Goal: Information Seeking & Learning: Learn about a topic

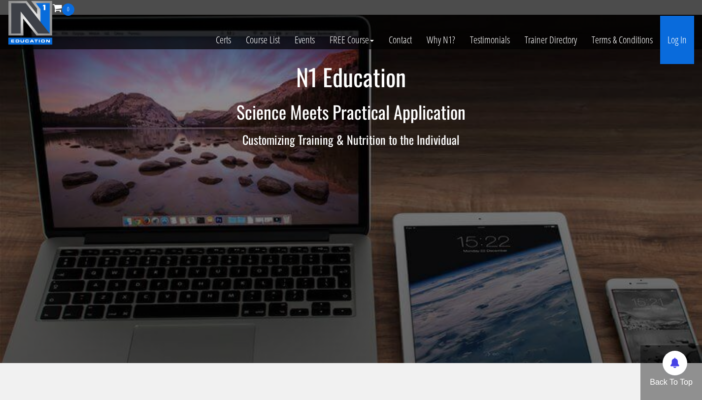
click at [677, 32] on link "Log In" at bounding box center [677, 40] width 34 height 48
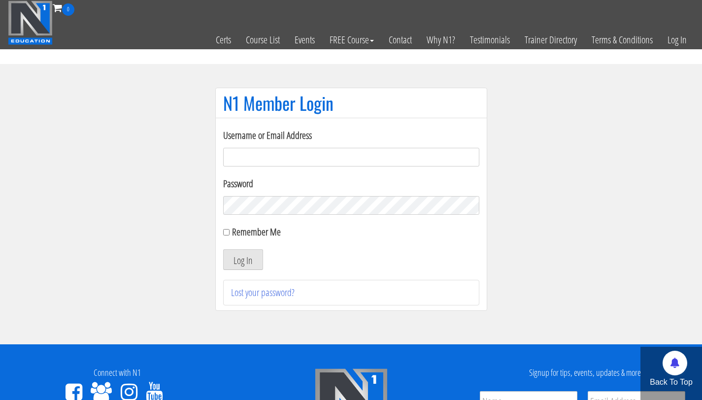
click at [232, 159] on input "Username or Email Address" at bounding box center [351, 157] width 256 height 19
drag, startPoint x: 328, startPoint y: 156, endPoint x: 241, endPoint y: 160, distance: 87.2
click at [241, 160] on input "bryan111496@gmail.com" at bounding box center [351, 157] width 256 height 19
type input "bryan.williams@upr.edu"
click at [223, 249] on button "Log In" at bounding box center [243, 259] width 40 height 21
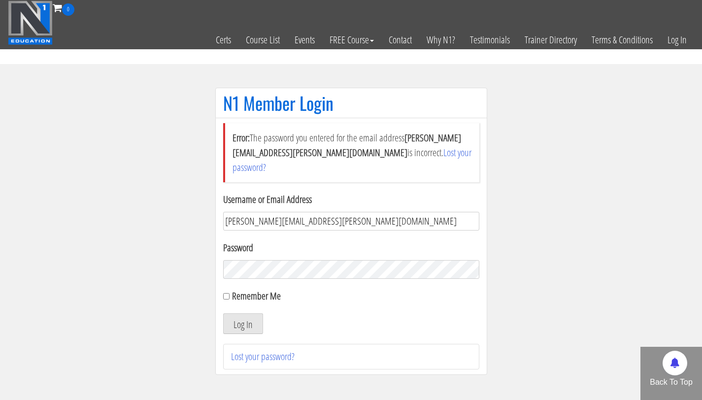
drag, startPoint x: 333, startPoint y: 206, endPoint x: 198, endPoint y: 206, distance: 134.4
click at [198, 206] on section "N1 Member Login Error: The password you entered for the email address bryan.wil…" at bounding box center [351, 236] width 702 height 344
click at [252, 212] on input "Username or Email Address" at bounding box center [351, 221] width 256 height 19
type input "bryan111496@gmail.com"
click at [223, 313] on button "Log In" at bounding box center [243, 323] width 40 height 21
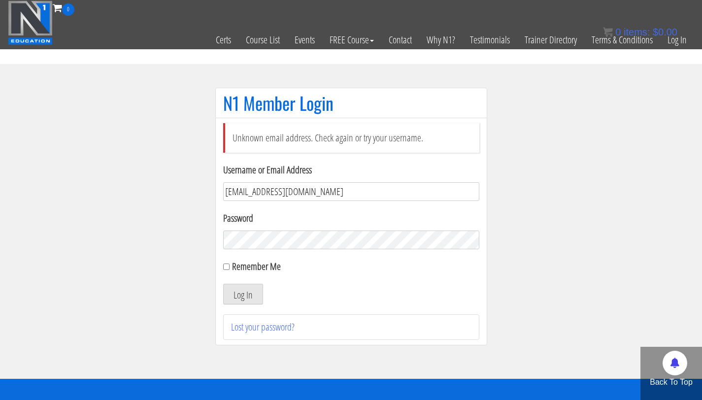
drag, startPoint x: 315, startPoint y: 191, endPoint x: 243, endPoint y: 192, distance: 71.4
click at [243, 192] on input "bryan111496@gmail.com" at bounding box center [351, 191] width 256 height 19
type input "bryan.williams@upr.edu"
click at [223, 284] on button "Log In" at bounding box center [243, 294] width 40 height 21
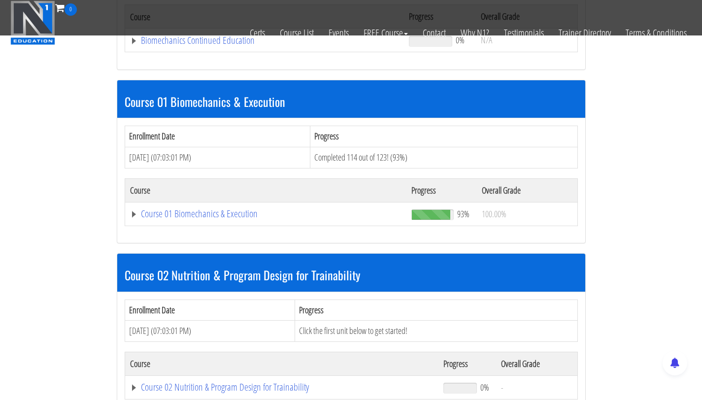
scroll to position [245, 0]
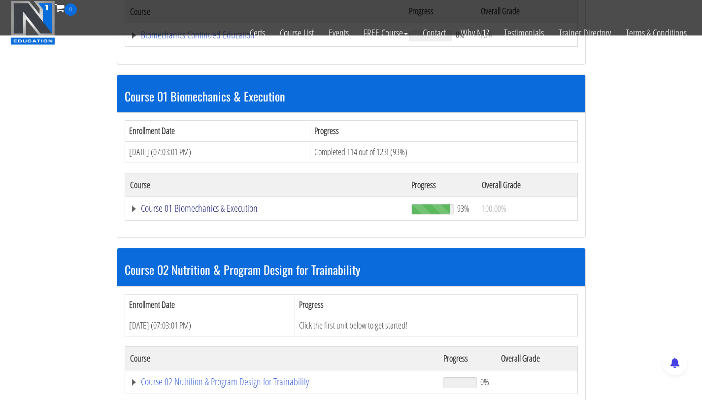
click at [204, 209] on link "Course 01 Biomechanics & Execution" at bounding box center [266, 208] width 272 height 10
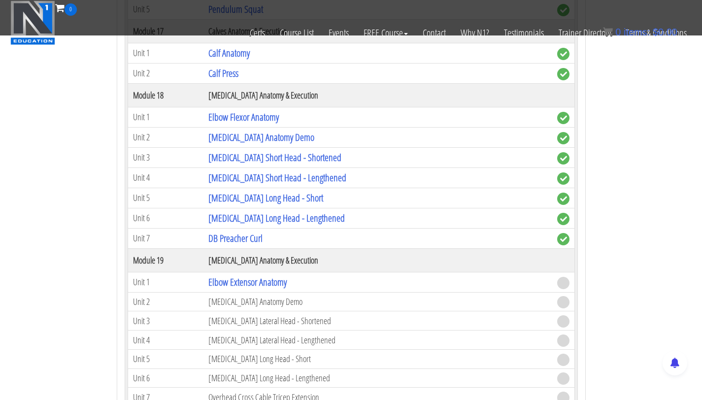
scroll to position [2964, 0]
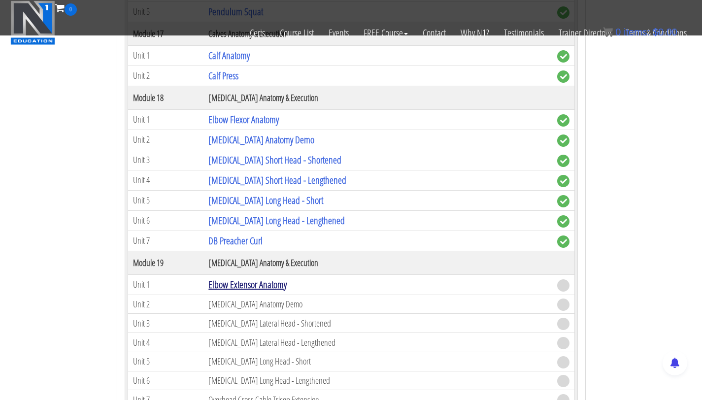
click at [242, 288] on link "Elbow Extensor Anatomy" at bounding box center [247, 284] width 78 height 13
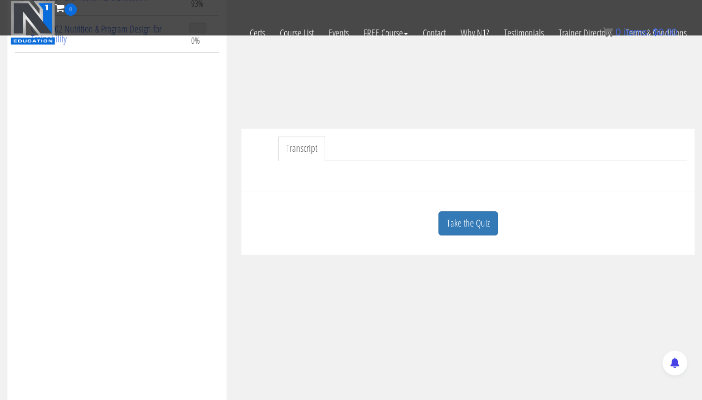
scroll to position [201, 0]
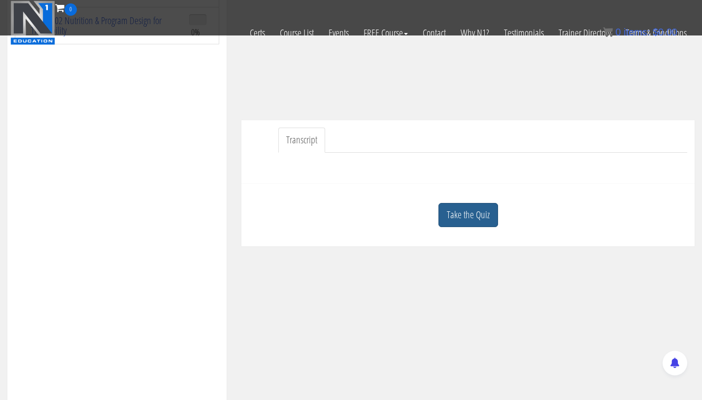
click at [449, 214] on link "Take the Quiz" at bounding box center [468, 215] width 60 height 24
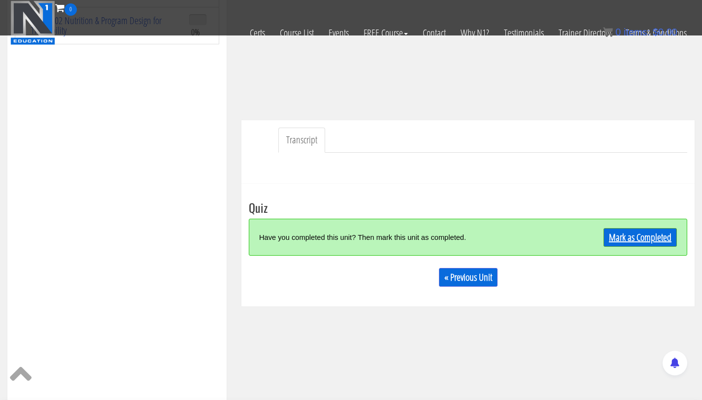
click at [642, 237] on link "Mark as Completed" at bounding box center [639, 237] width 73 height 19
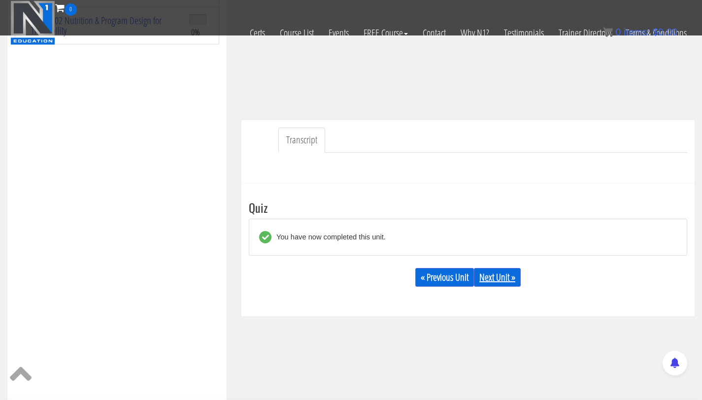
click at [495, 280] on link "Next Unit »" at bounding box center [497, 277] width 47 height 19
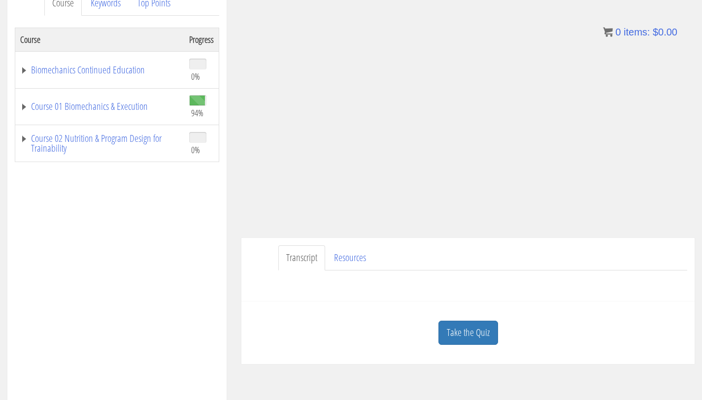
scroll to position [150, 0]
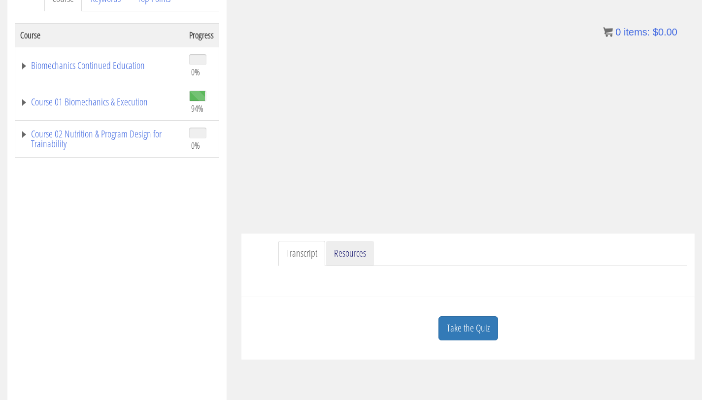
click at [339, 256] on link "Resources" at bounding box center [350, 253] width 48 height 25
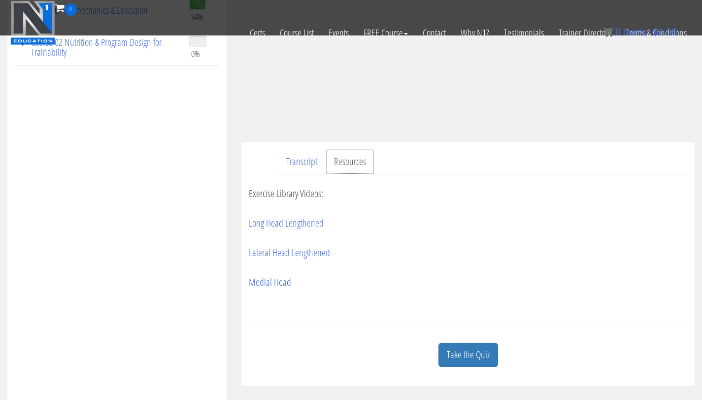
scroll to position [184, 0]
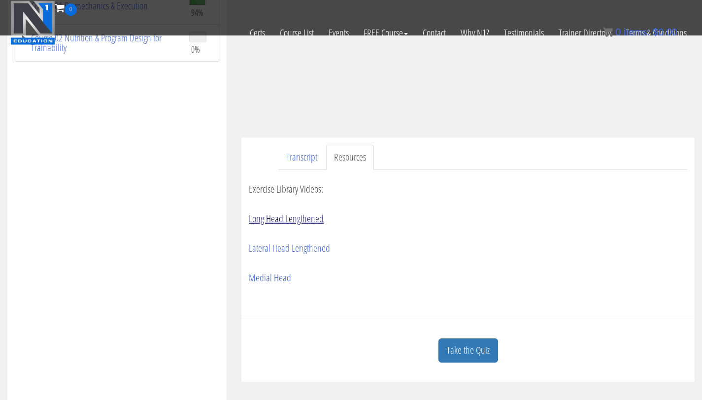
click at [284, 216] on link "Long Head Lengthened" at bounding box center [286, 218] width 75 height 13
click at [454, 359] on link "Take the Quiz" at bounding box center [468, 350] width 60 height 24
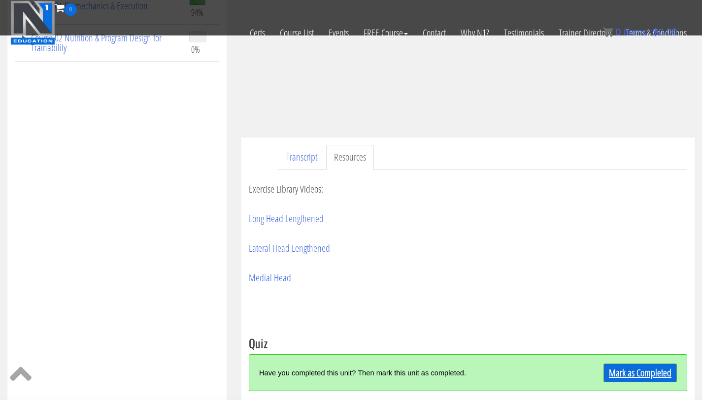
click at [638, 373] on link "Mark as Completed" at bounding box center [639, 372] width 73 height 19
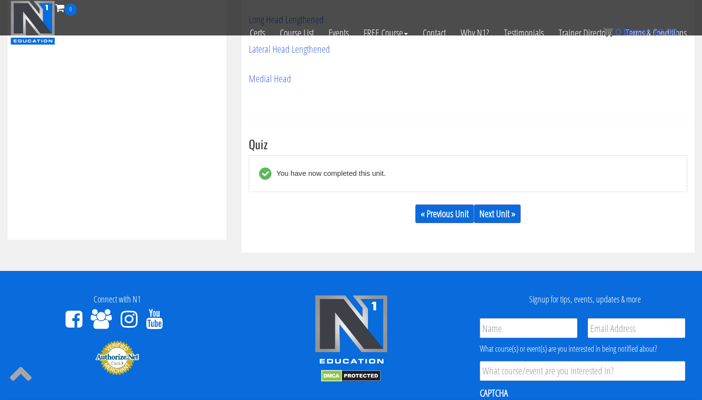
scroll to position [479, 0]
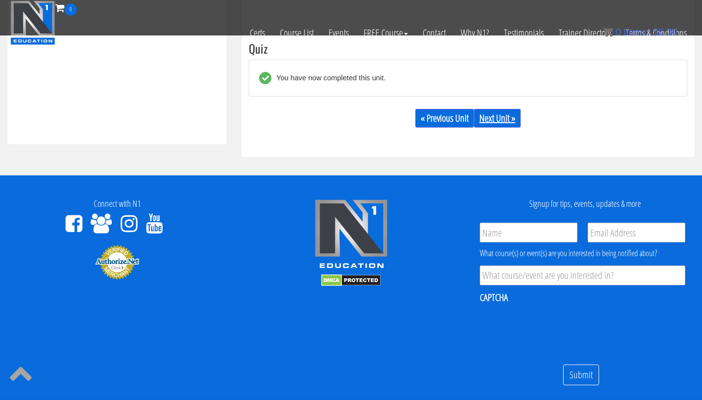
click at [491, 112] on link "Next Unit »" at bounding box center [497, 118] width 47 height 19
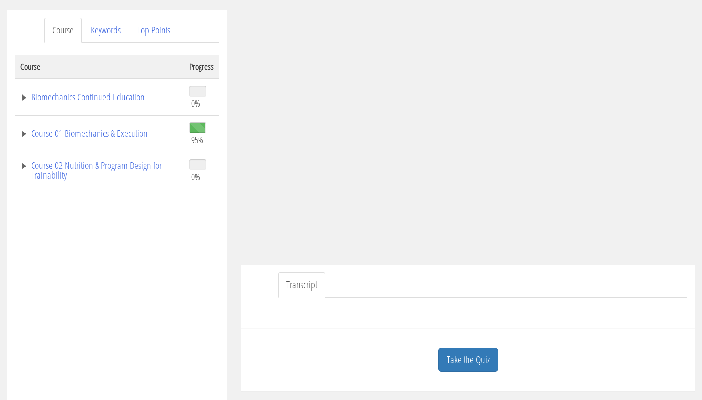
scroll to position [124, 0]
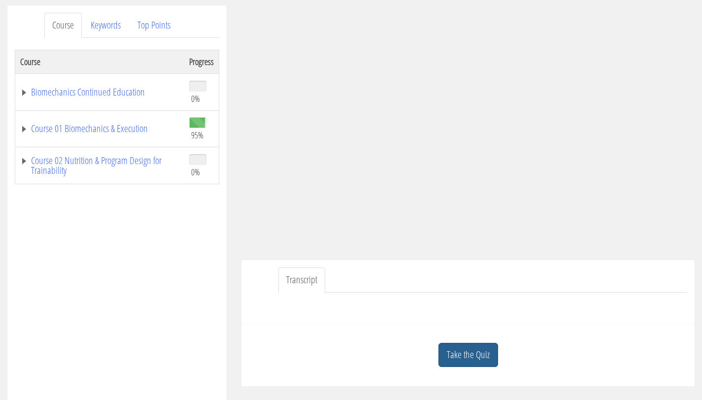
click at [453, 355] on link "Take the Quiz" at bounding box center [468, 355] width 60 height 24
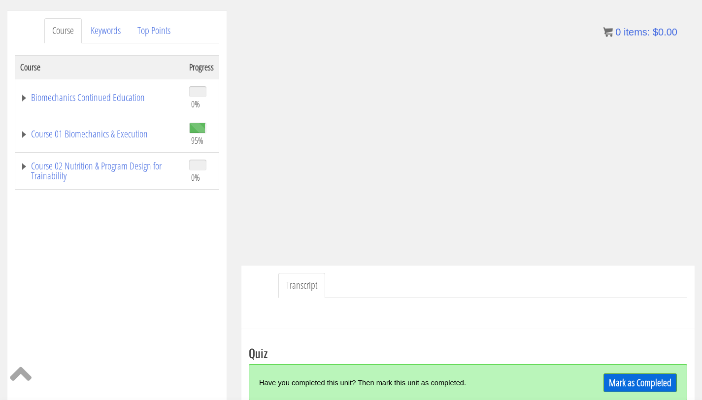
scroll to position [120, 0]
click at [130, 129] on link "Course 01 Biomechanics & Execution" at bounding box center [99, 133] width 159 height 10
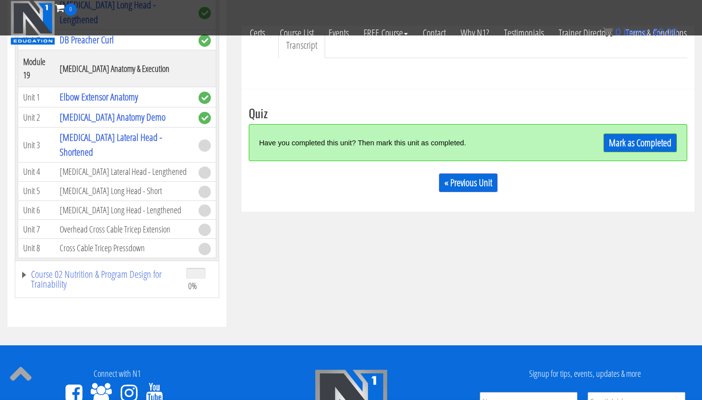
scroll to position [295, 0]
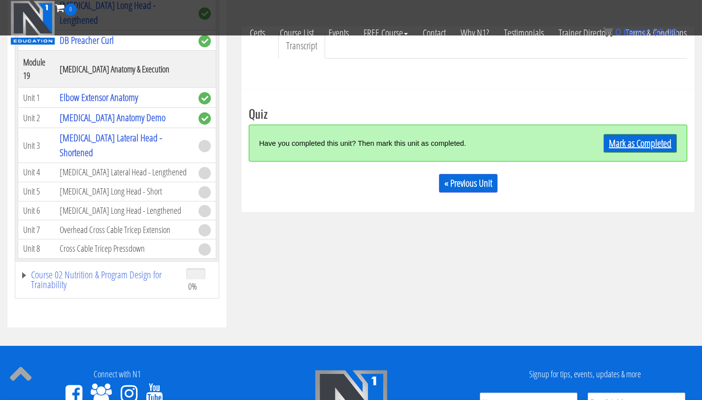
click at [662, 149] on link "Mark as Completed" at bounding box center [639, 143] width 73 height 19
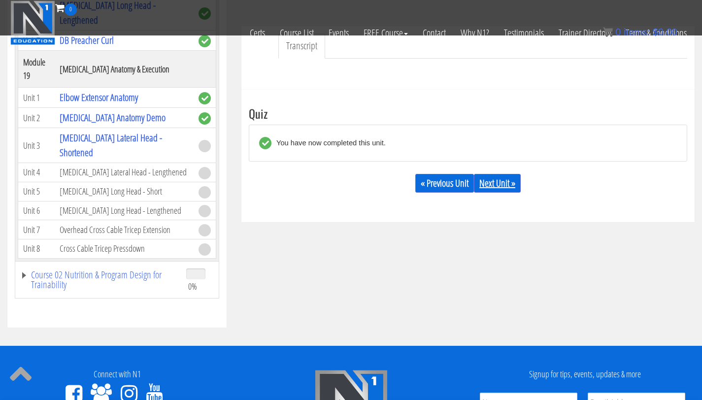
click at [512, 187] on link "Next Unit »" at bounding box center [497, 183] width 47 height 19
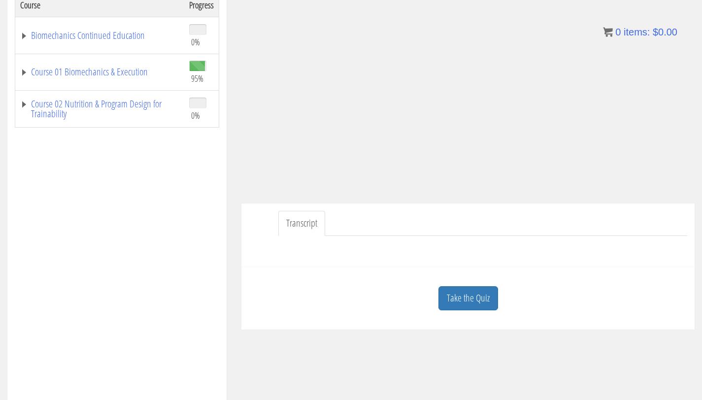
scroll to position [195, 0]
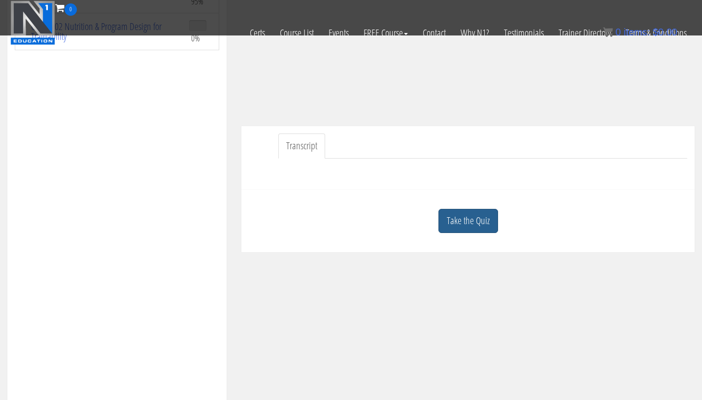
click at [477, 227] on link "Take the Quiz" at bounding box center [468, 221] width 60 height 24
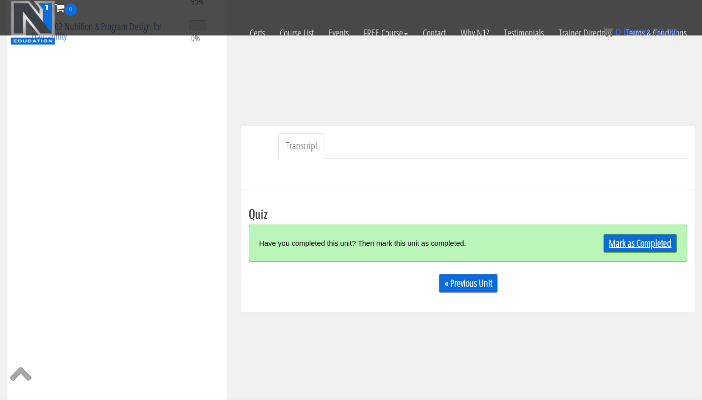
click at [669, 241] on link "Mark as Completed" at bounding box center [639, 243] width 73 height 19
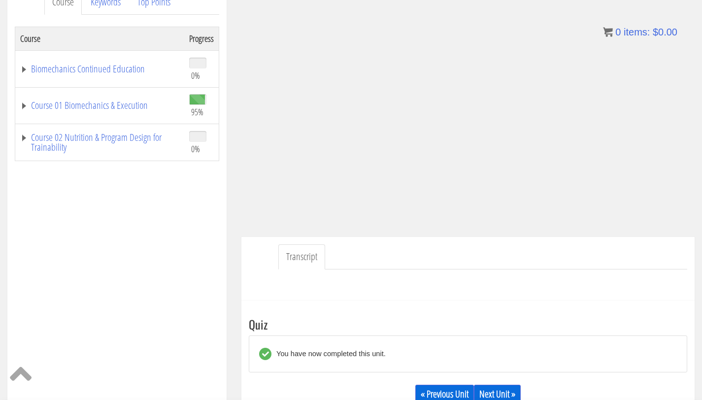
scroll to position [144, 0]
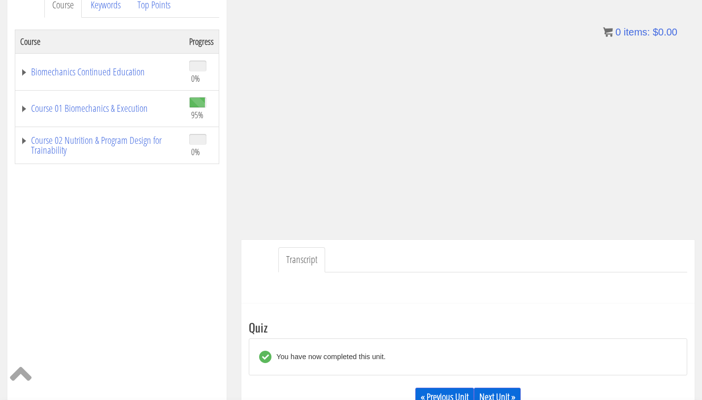
click at [229, 176] on div "Course Keywords Top Points Course Progress Biomechanics Continued Education 0% …" at bounding box center [117, 263] width 234 height 556
click at [99, 113] on link "Course 01 Biomechanics & Execution" at bounding box center [99, 108] width 159 height 10
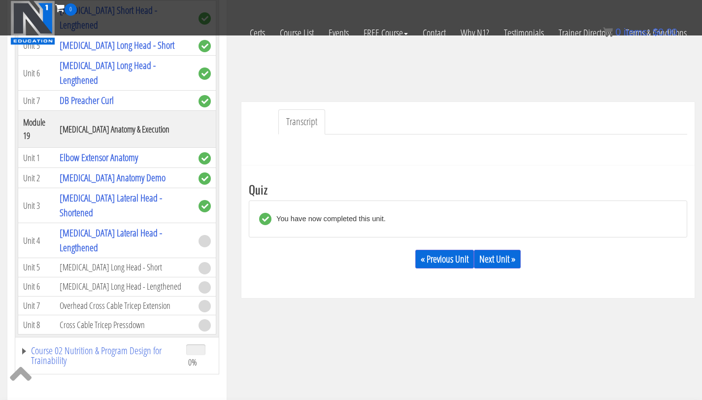
scroll to position [219, 0]
click at [503, 256] on link "Next Unit »" at bounding box center [497, 259] width 47 height 19
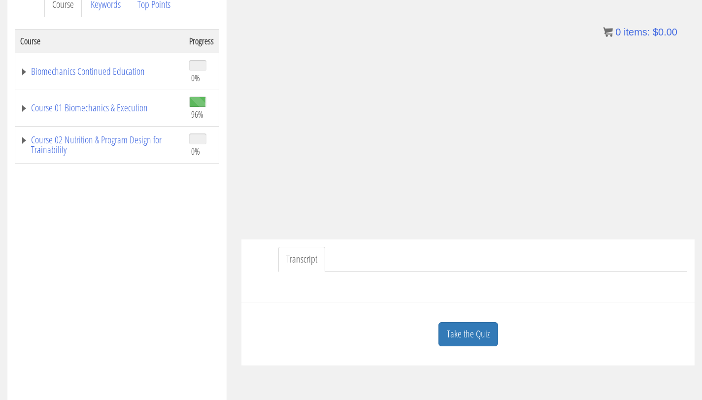
scroll to position [156, 0]
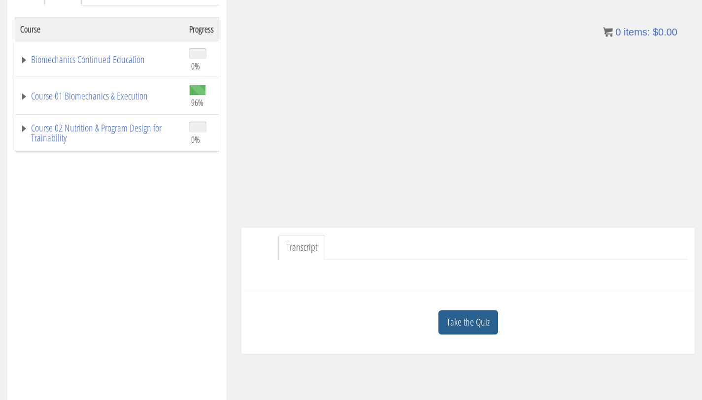
click at [467, 311] on link "Take the Quiz" at bounding box center [468, 322] width 60 height 24
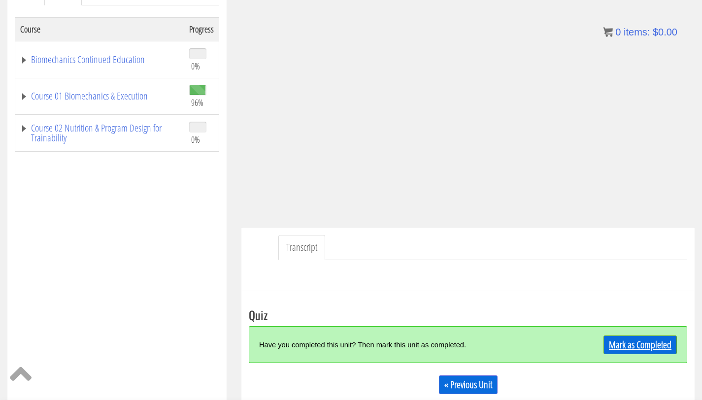
click at [623, 352] on link "Mark as Completed" at bounding box center [639, 344] width 73 height 19
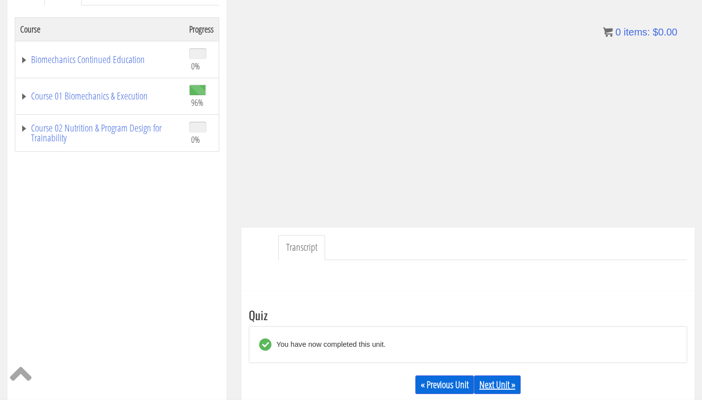
click at [497, 380] on link "Next Unit »" at bounding box center [497, 384] width 47 height 19
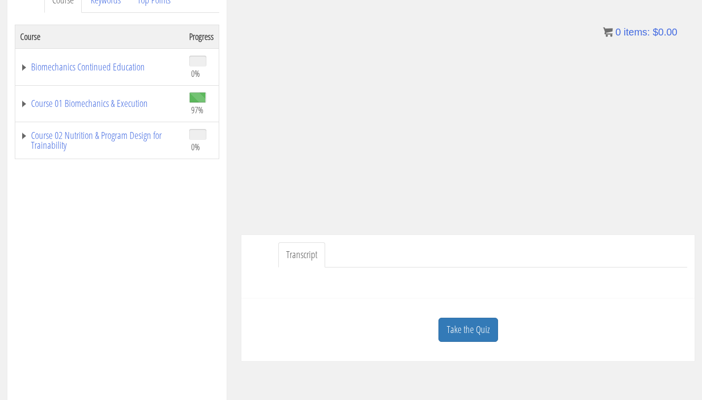
scroll to position [150, 0]
click at [468, 317] on link "Take the Quiz" at bounding box center [468, 329] width 60 height 24
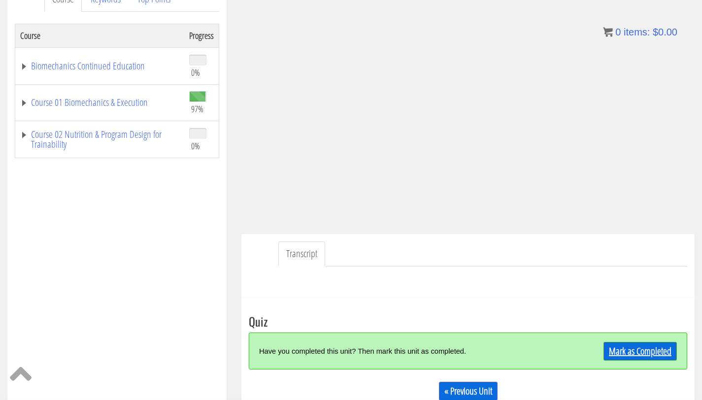
click at [625, 348] on link "Mark as Completed" at bounding box center [639, 351] width 73 height 19
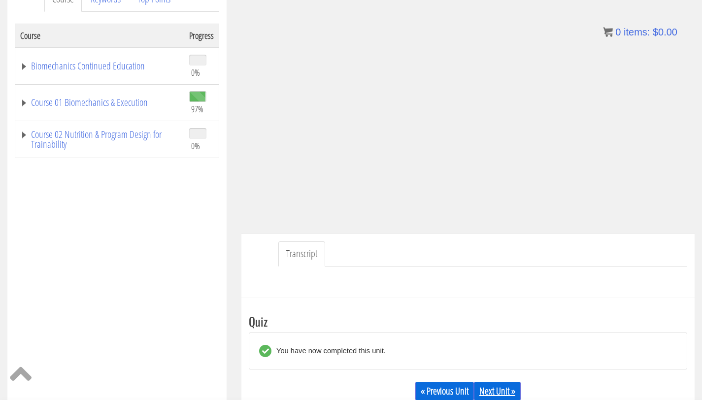
click at [491, 392] on link "Next Unit »" at bounding box center [497, 391] width 47 height 19
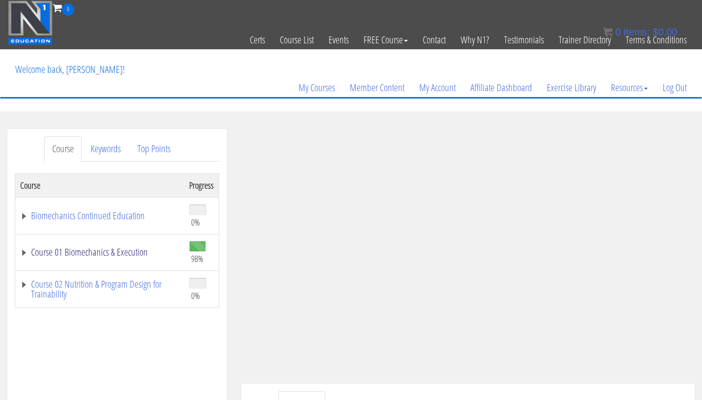
click at [114, 248] on link "Course 01 Biomechanics & Execution" at bounding box center [99, 252] width 159 height 10
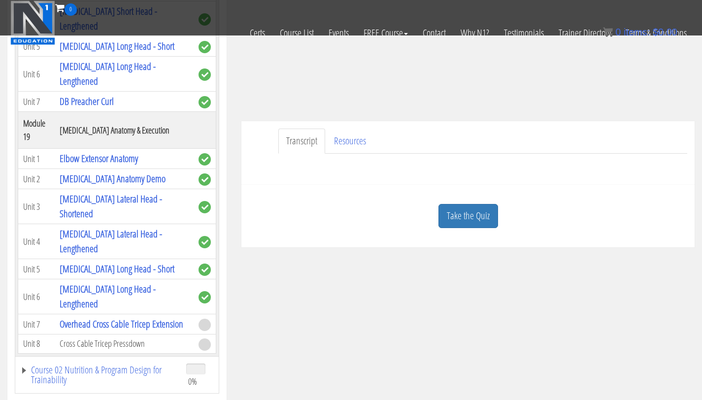
scroll to position [3306, 0]
click at [345, 149] on link "Resources" at bounding box center [350, 140] width 48 height 25
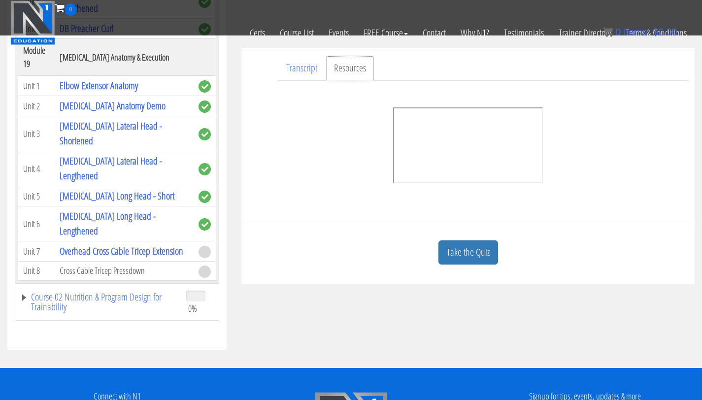
scroll to position [272, 0]
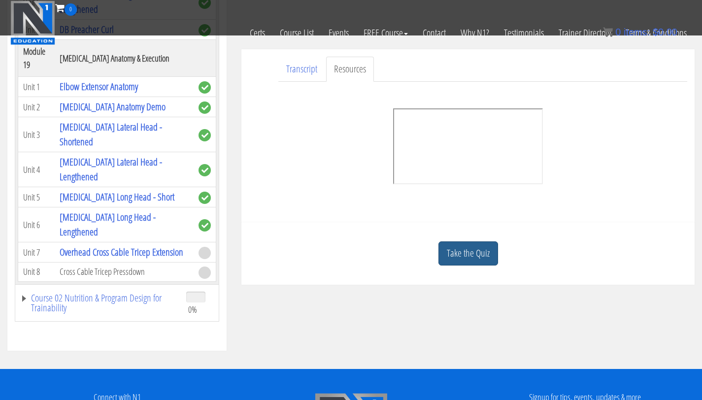
click at [464, 257] on link "Take the Quiz" at bounding box center [468, 253] width 60 height 24
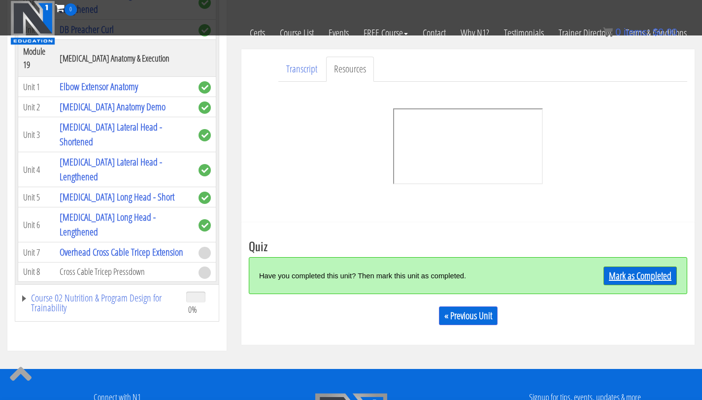
click at [630, 277] on link "Mark as Completed" at bounding box center [639, 275] width 73 height 19
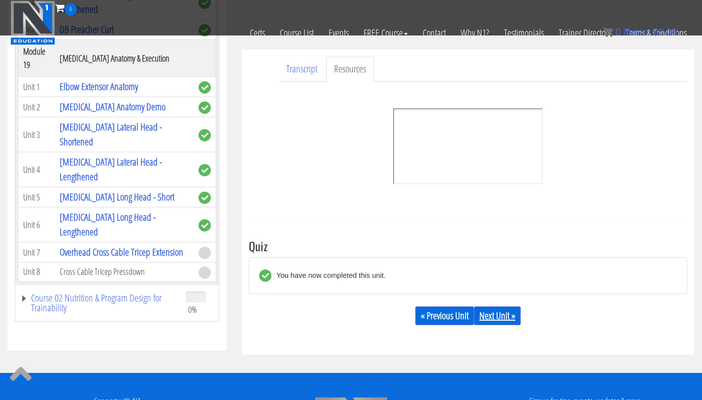
click at [508, 311] on link "Next Unit »" at bounding box center [497, 315] width 47 height 19
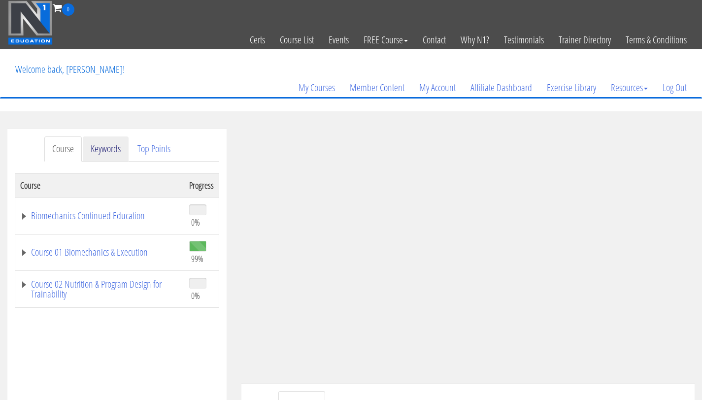
drag, startPoint x: 0, startPoint y: 0, endPoint x: 88, endPoint y: 151, distance: 174.5
click at [0, 291] on div "Course Keywords Top Points Course Progress Biomechanics Continued Education 0% …" at bounding box center [117, 407] width 234 height 556
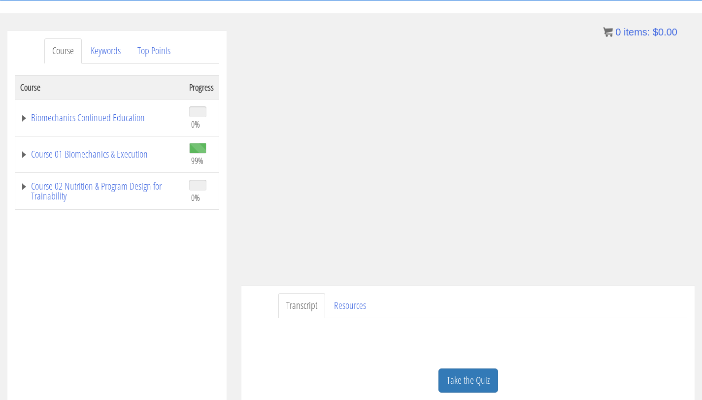
scroll to position [113, 0]
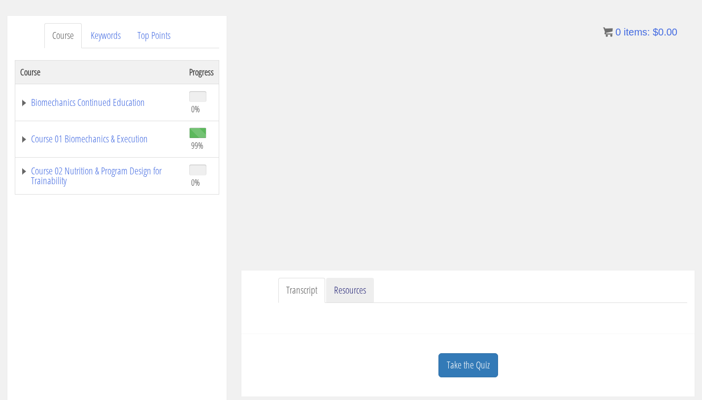
click at [353, 299] on link "Resources" at bounding box center [350, 290] width 48 height 25
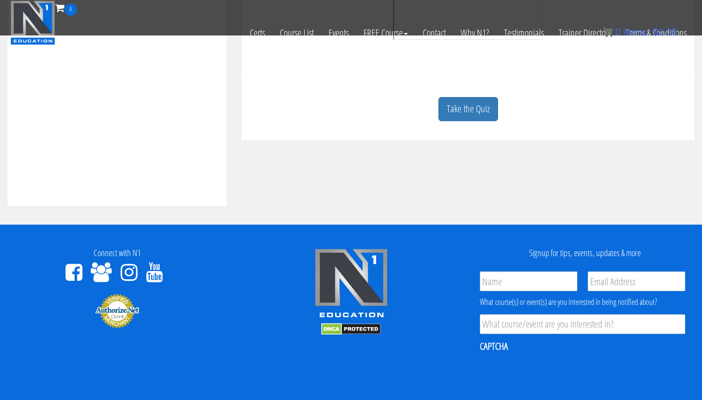
scroll to position [458, 0]
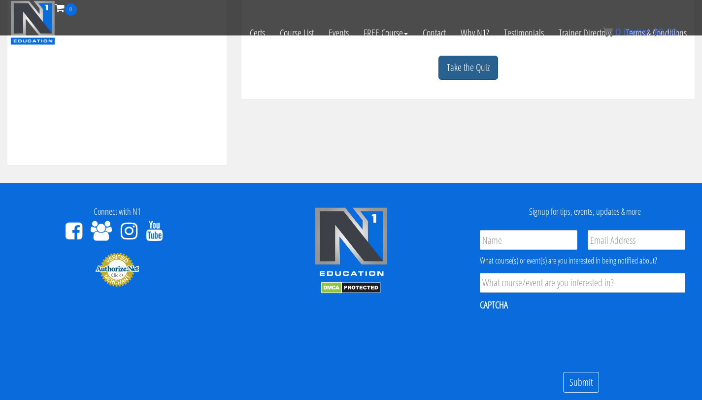
click at [453, 79] on link "Take the Quiz" at bounding box center [468, 68] width 60 height 24
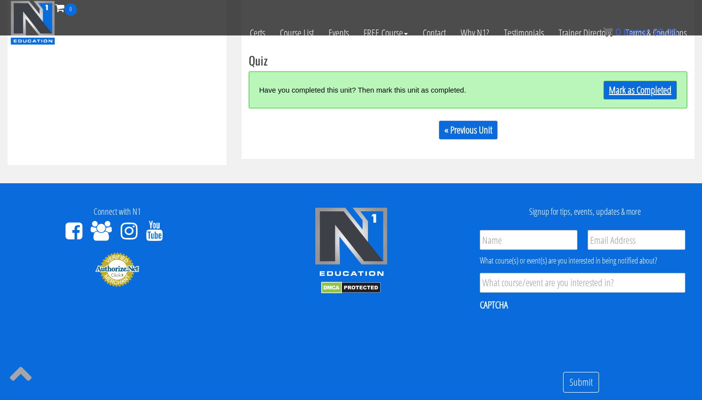
click at [613, 94] on link "Mark as Completed" at bounding box center [639, 90] width 73 height 19
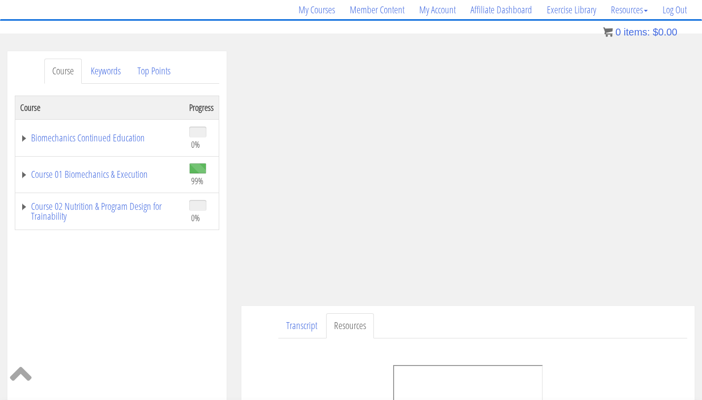
scroll to position [77, 0]
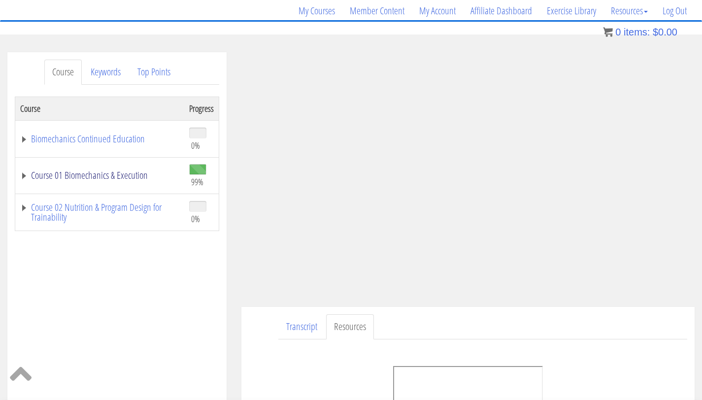
click at [118, 176] on link "Course 01 Biomechanics & Execution" at bounding box center [99, 175] width 159 height 10
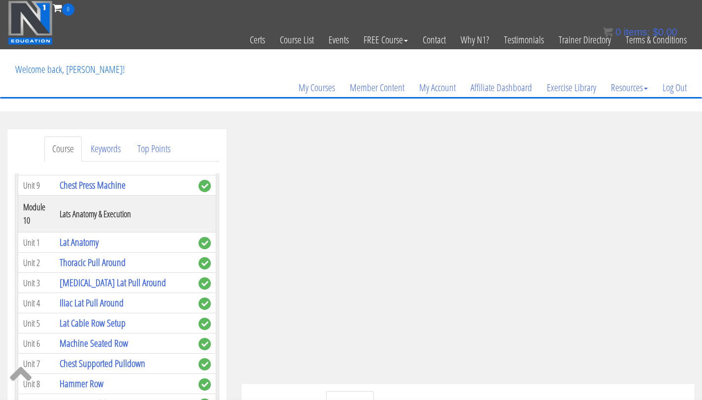
scroll to position [1903, 0]
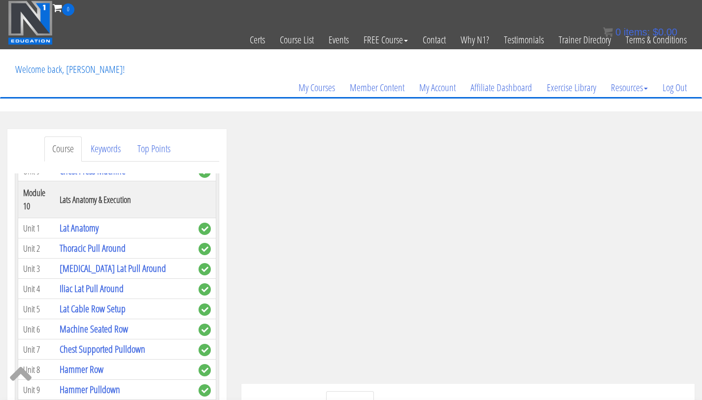
click at [85, 56] on link "Chest Pressing" at bounding box center [82, 49] width 45 height 13
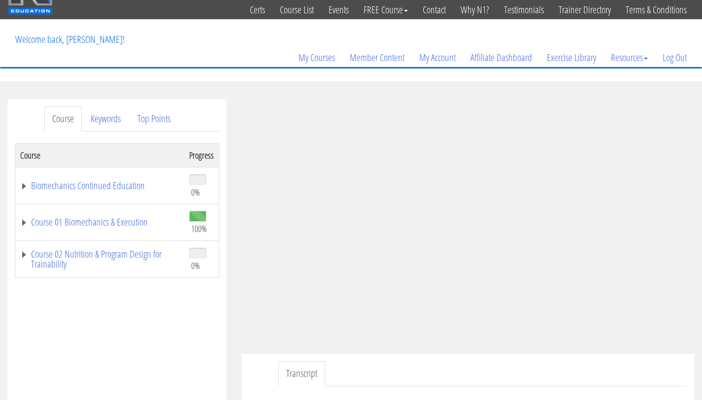
scroll to position [32, 0]
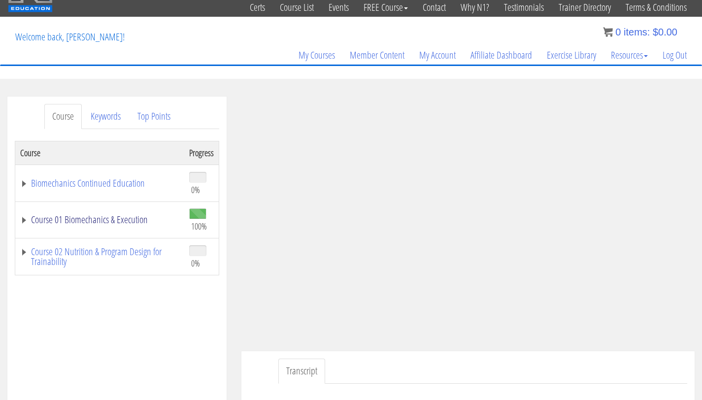
click at [52, 216] on link "Course 01 Biomechanics & Execution" at bounding box center [99, 220] width 159 height 10
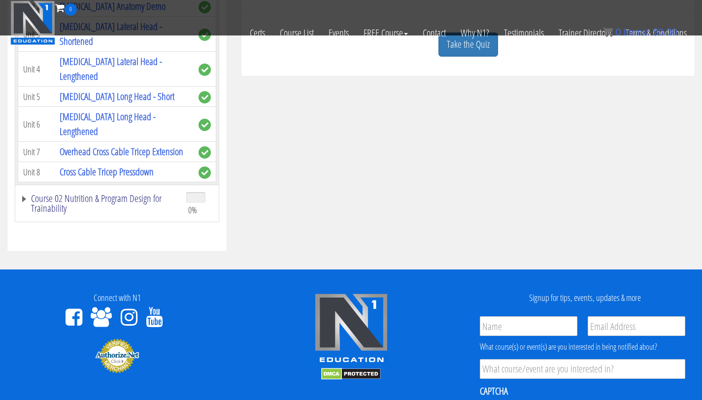
scroll to position [366, 0]
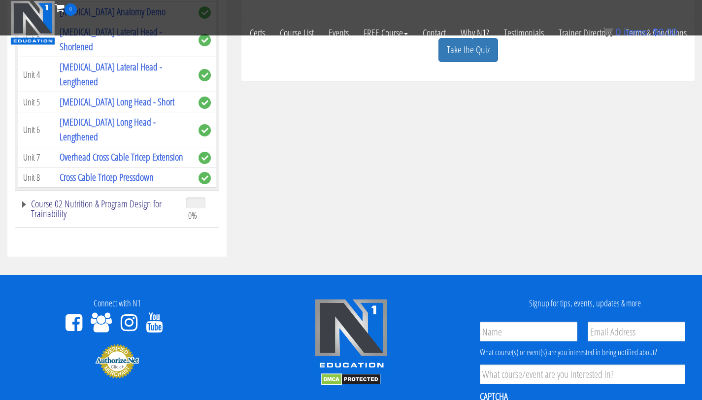
click at [101, 199] on link "Course 02 Nutrition & Program Design for Trainability" at bounding box center [98, 209] width 156 height 20
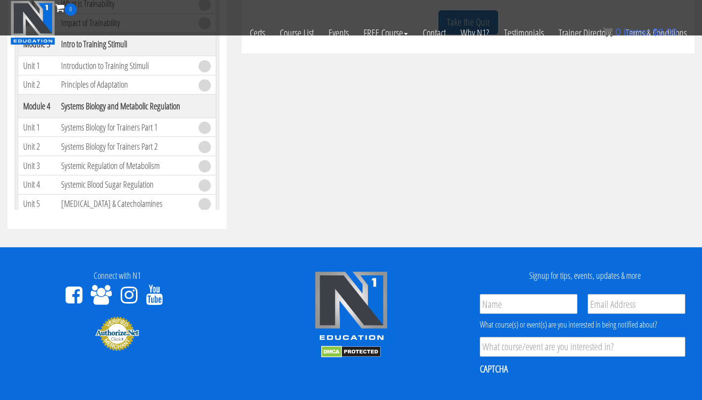
scroll to position [3429, 0]
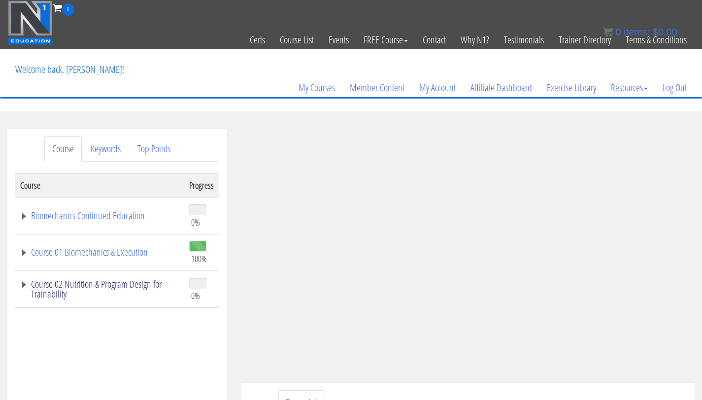
click at [43, 289] on link "Course 02 Nutrition & Program Design for Trainability" at bounding box center [99, 289] width 159 height 20
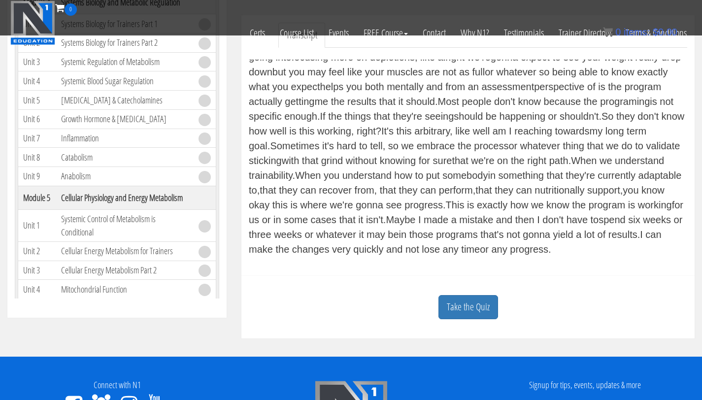
scroll to position [314, 0]
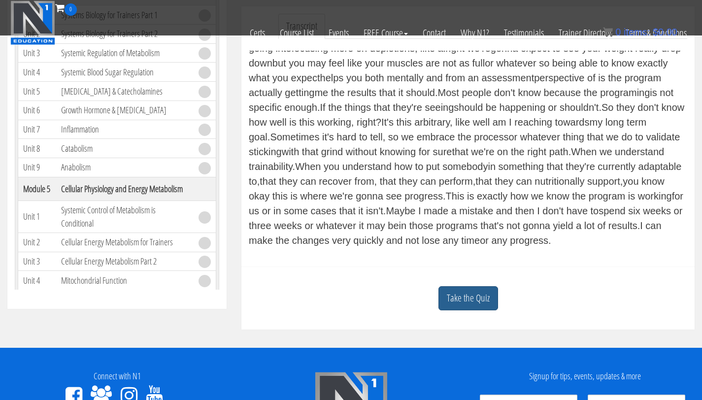
click at [475, 303] on link "Take the Quiz" at bounding box center [468, 298] width 60 height 24
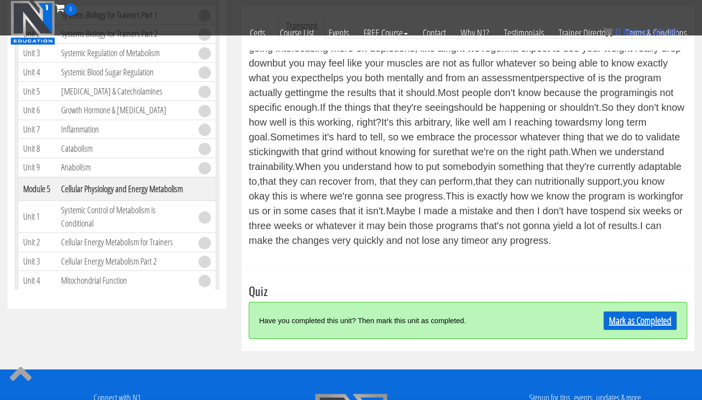
click at [625, 326] on link "Mark as Completed" at bounding box center [639, 320] width 73 height 19
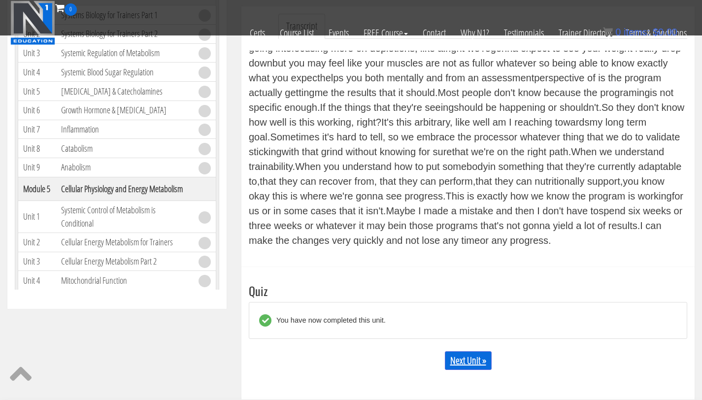
click at [464, 364] on link "Next Unit »" at bounding box center [468, 360] width 47 height 19
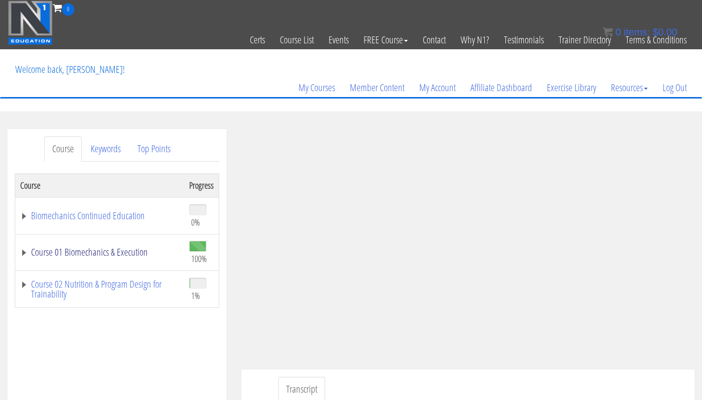
click at [83, 254] on link "Course 01 Biomechanics & Execution" at bounding box center [99, 252] width 159 height 10
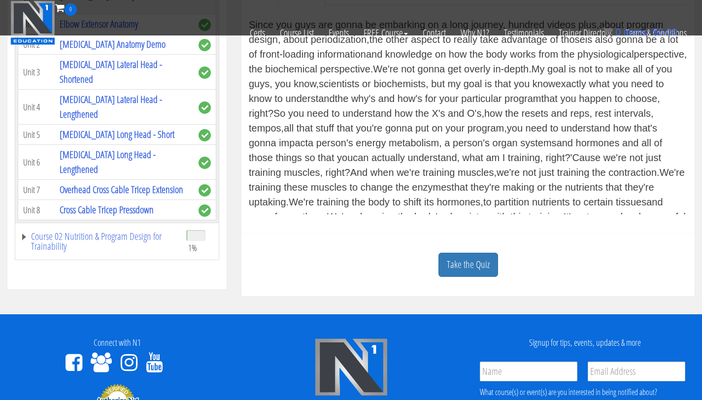
scroll to position [333, 0]
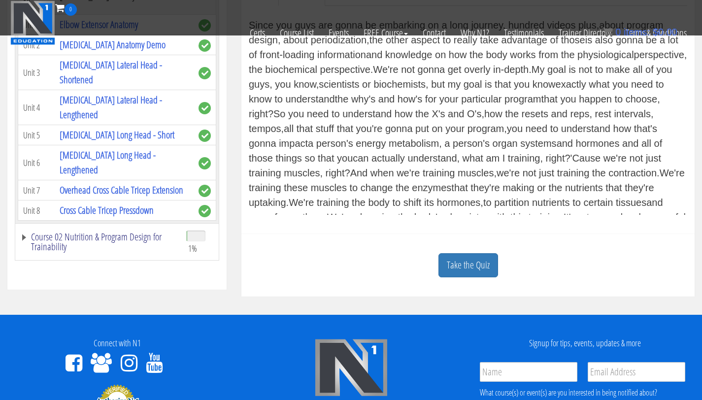
click at [68, 234] on link "Course 02 Nutrition & Program Design for Trainability" at bounding box center [98, 242] width 156 height 20
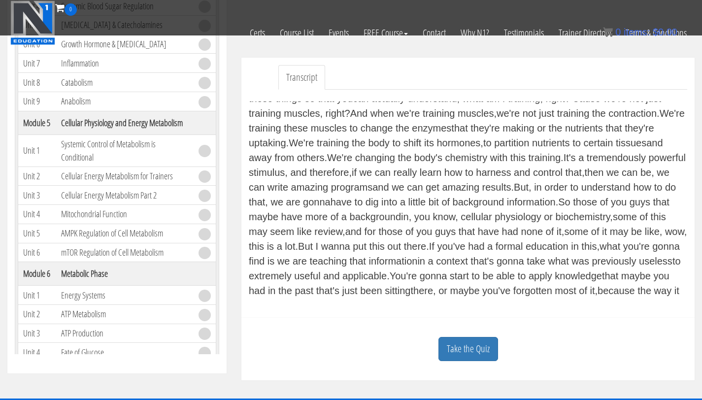
scroll to position [257, 0]
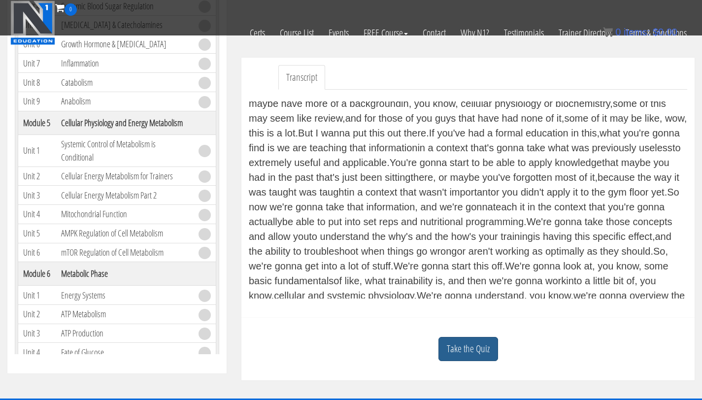
click at [455, 350] on link "Take the Quiz" at bounding box center [468, 349] width 60 height 24
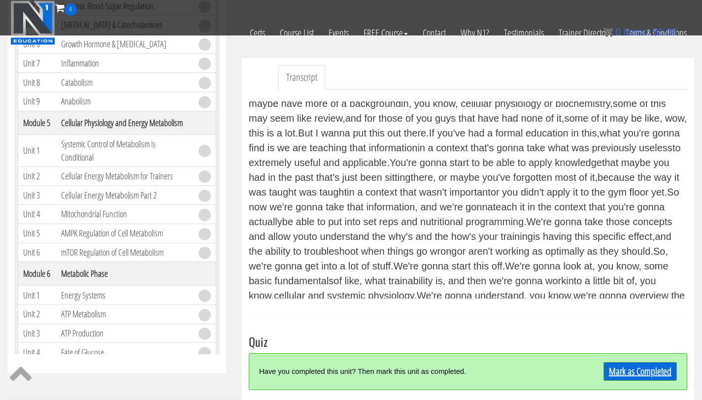
click at [617, 379] on link "Mark as Completed" at bounding box center [639, 371] width 73 height 19
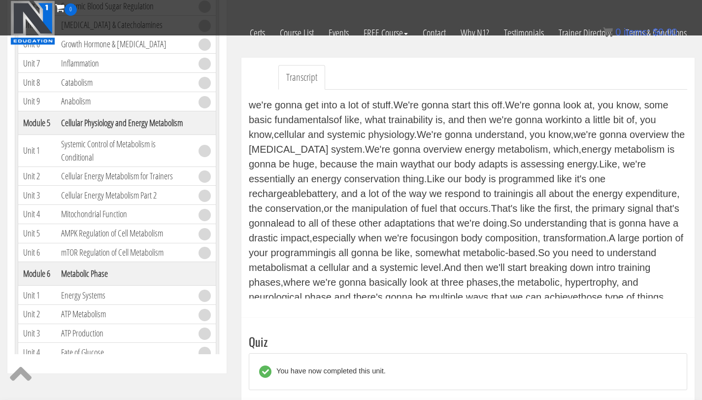
drag, startPoint x: 552, startPoint y: 324, endPoint x: 556, endPoint y: 286, distance: 38.6
click at [552, 316] on div "Bryan Williams bryan.williams@upr.edu 2025-10-14 2604:b000:b22f:fa02:6085:fcdd:…" at bounding box center [468, 133] width 468 height 633
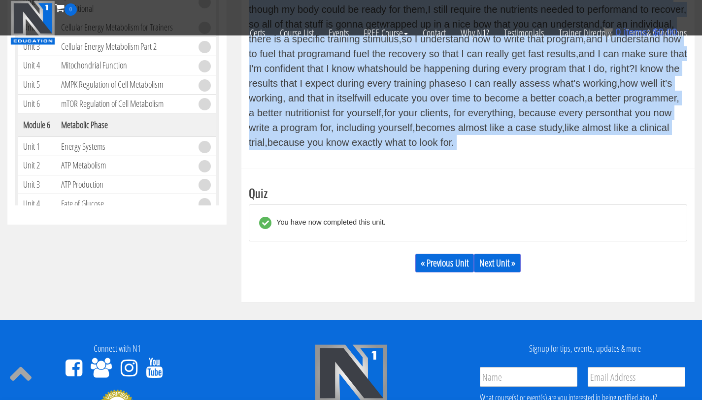
scroll to position [385, 0]
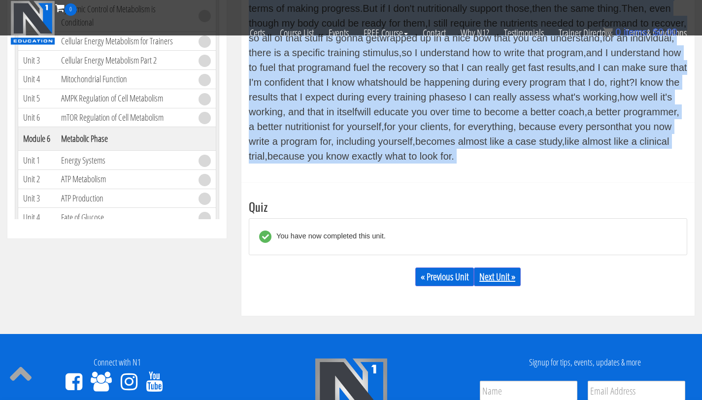
click at [489, 280] on link "Next Unit »" at bounding box center [497, 276] width 47 height 19
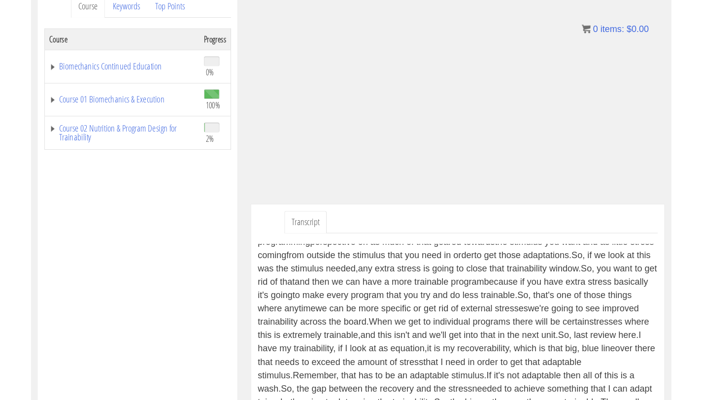
scroll to position [2920, 0]
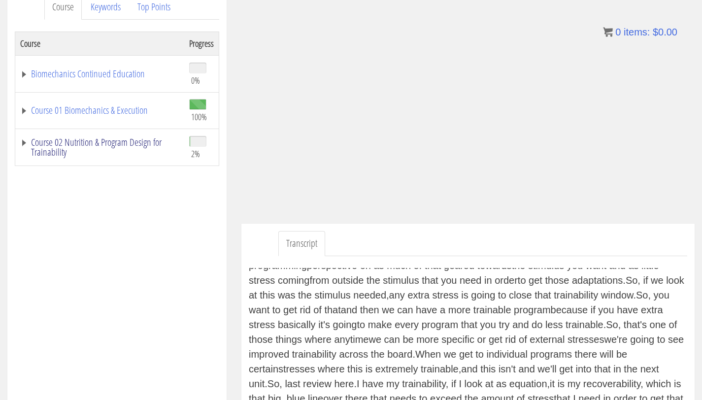
click at [48, 149] on link "Course 02 Nutrition & Program Design for Trainability" at bounding box center [99, 147] width 159 height 20
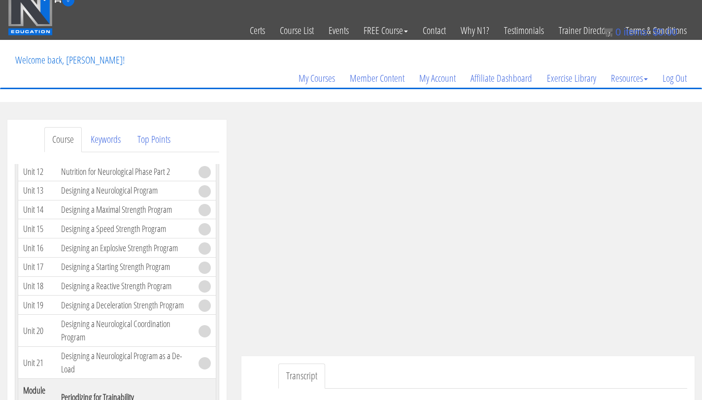
scroll to position [6, 0]
